Goal: Task Accomplishment & Management: Manage account settings

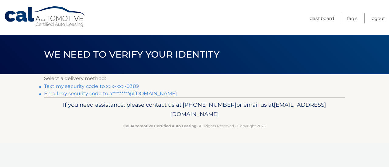
click at [100, 88] on link "Text my security code to xxx-xxx-0389" at bounding box center [91, 86] width 95 height 6
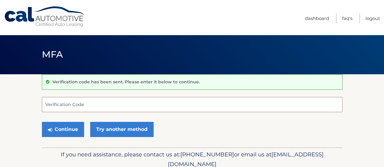
click at [64, 105] on input "Verification Code" at bounding box center [192, 104] width 301 height 15
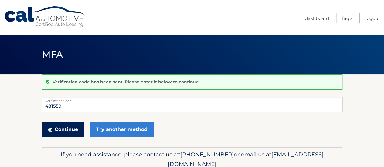
type input "481559"
click at [63, 127] on button "Continue" at bounding box center [63, 129] width 42 height 15
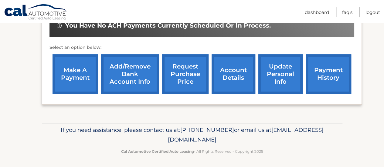
scroll to position [222, 0]
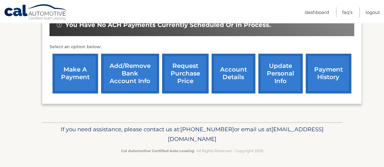
click at [74, 66] on link "make a payment" at bounding box center [76, 74] width 46 height 40
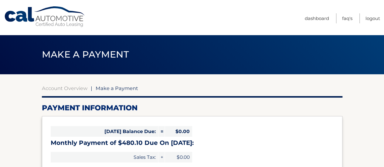
select select "MzNiMDk3NGEtNDhlNS00MWRiLTlhNWUtYmE4NGY4M2FjY2Ri"
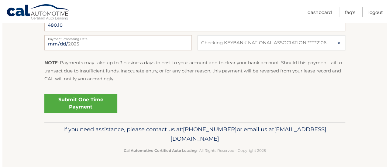
scroll to position [266, 0]
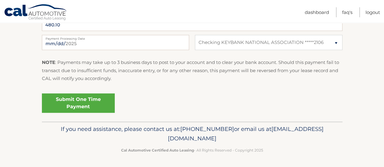
click at [96, 105] on link "Submit One Time Payment" at bounding box center [78, 102] width 73 height 19
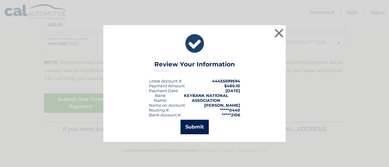
click at [198, 126] on button "Submit" at bounding box center [194, 127] width 28 height 15
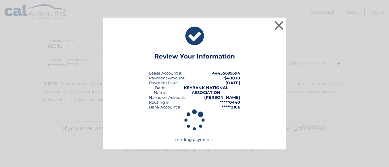
scroll to position [244, 0]
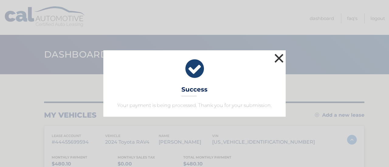
click at [280, 59] on button "×" at bounding box center [279, 58] width 12 height 12
